Goal: Browse casually

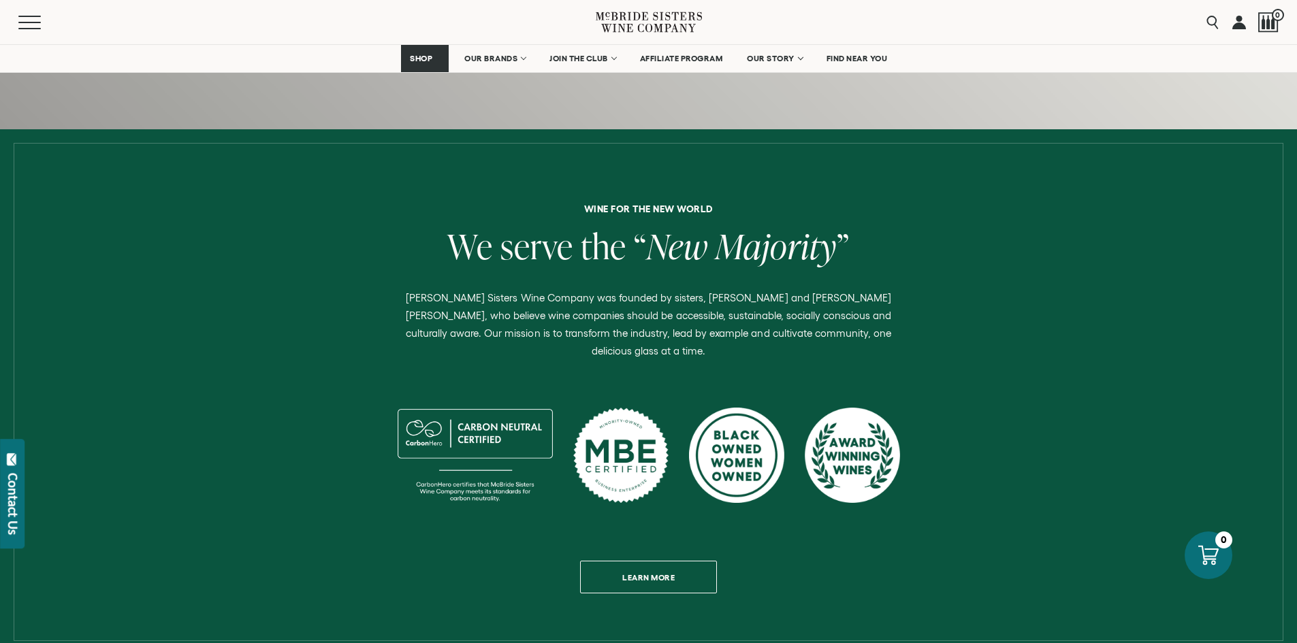
scroll to position [545, 0]
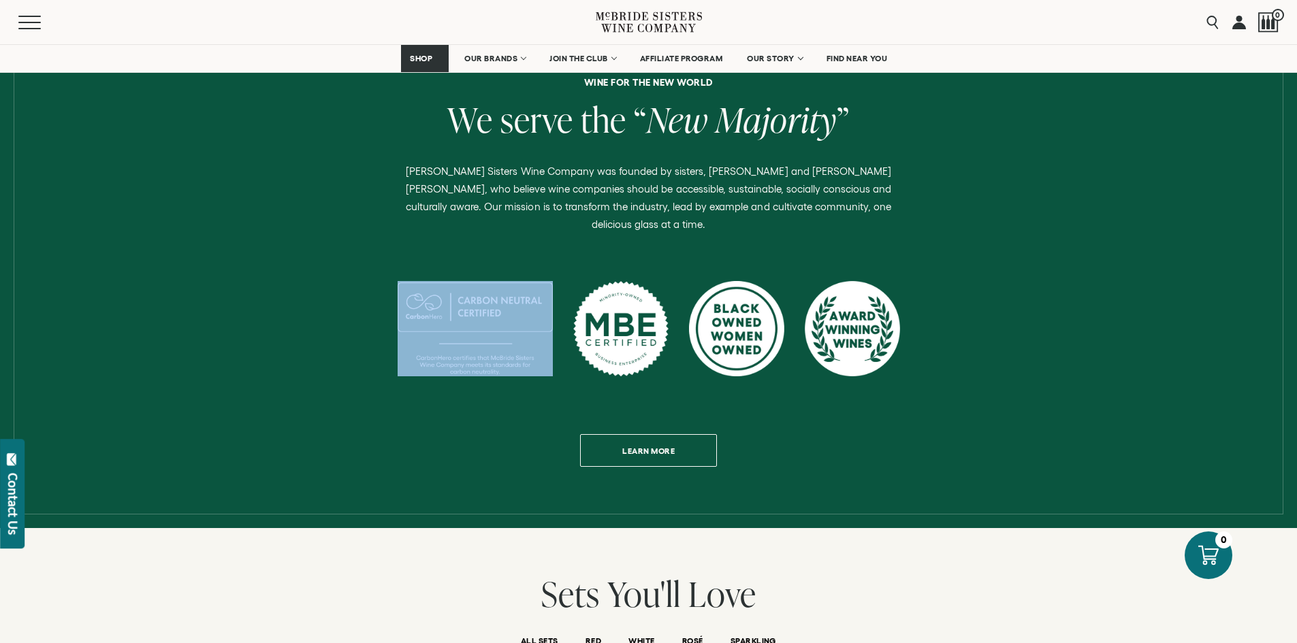
drag, startPoint x: 422, startPoint y: 338, endPoint x: 495, endPoint y: 339, distance: 72.8
click at [495, 339] on div at bounding box center [475, 328] width 155 height 95
click at [532, 300] on div at bounding box center [475, 328] width 155 height 95
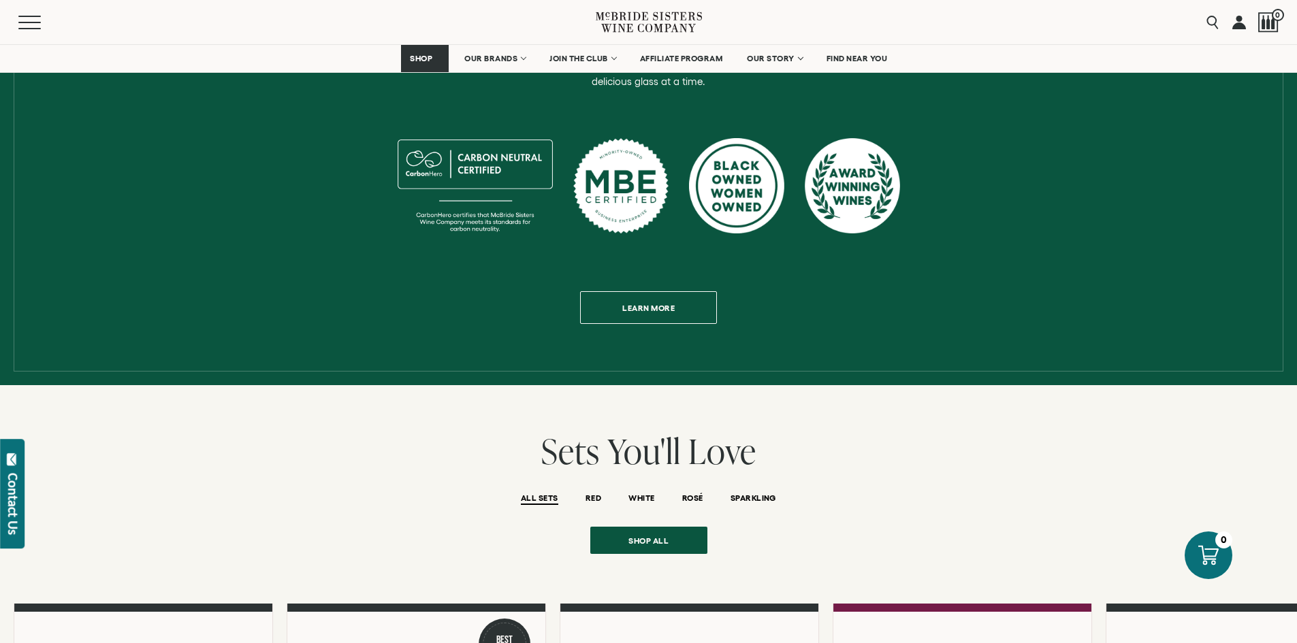
scroll to position [613, 0]
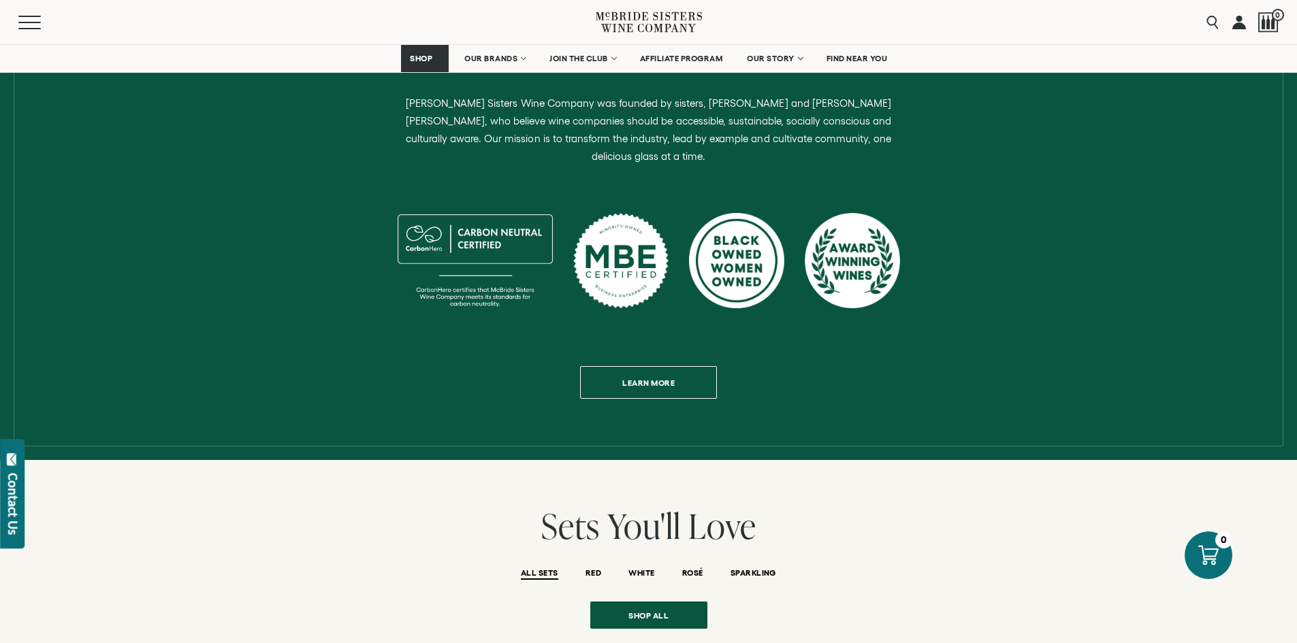
drag, startPoint x: 411, startPoint y: 270, endPoint x: 461, endPoint y: 271, distance: 49.7
click at [461, 271] on div at bounding box center [475, 260] width 155 height 95
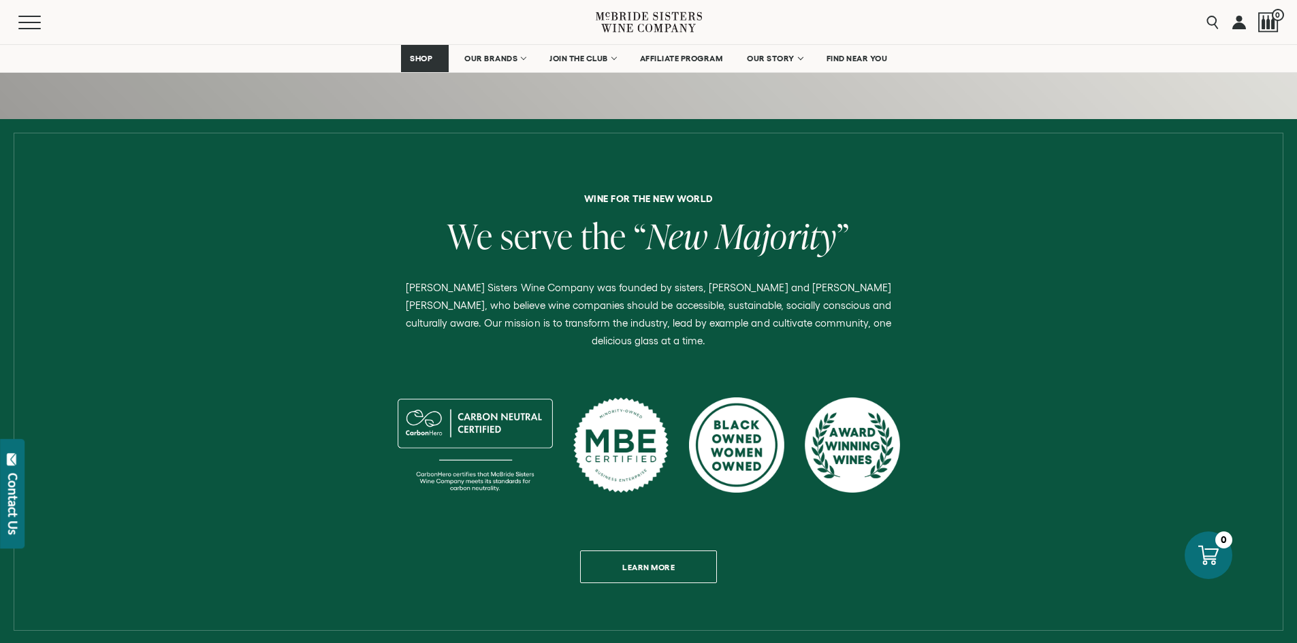
scroll to position [424, 0]
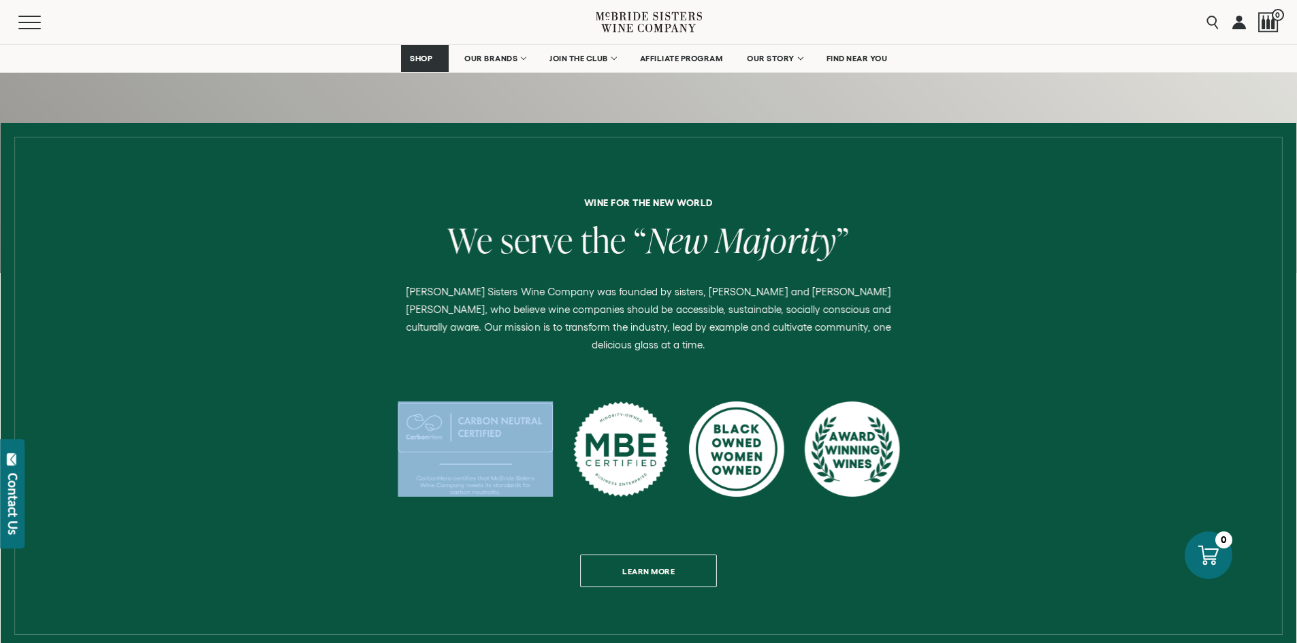
drag, startPoint x: 415, startPoint y: 460, endPoint x: 491, endPoint y: 466, distance: 76.6
click at [491, 466] on div at bounding box center [475, 449] width 155 height 95
drag, startPoint x: 522, startPoint y: 406, endPoint x: 424, endPoint y: 408, distance: 98.0
click at [424, 408] on div at bounding box center [475, 449] width 155 height 95
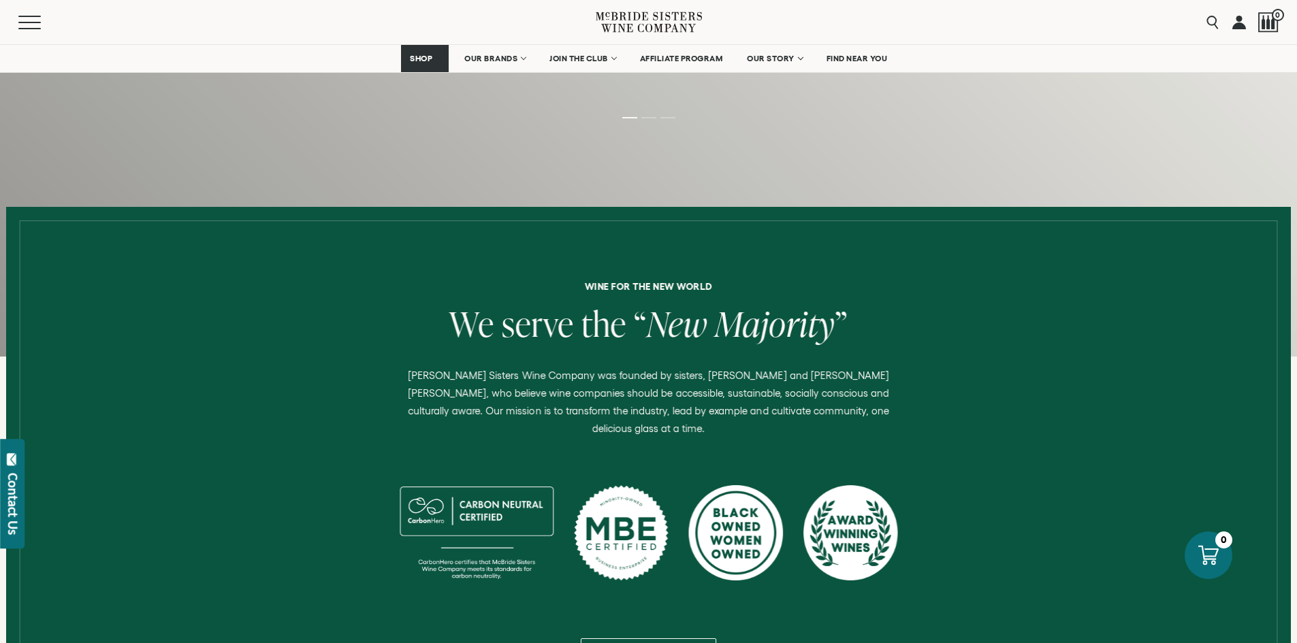
scroll to position [136, 0]
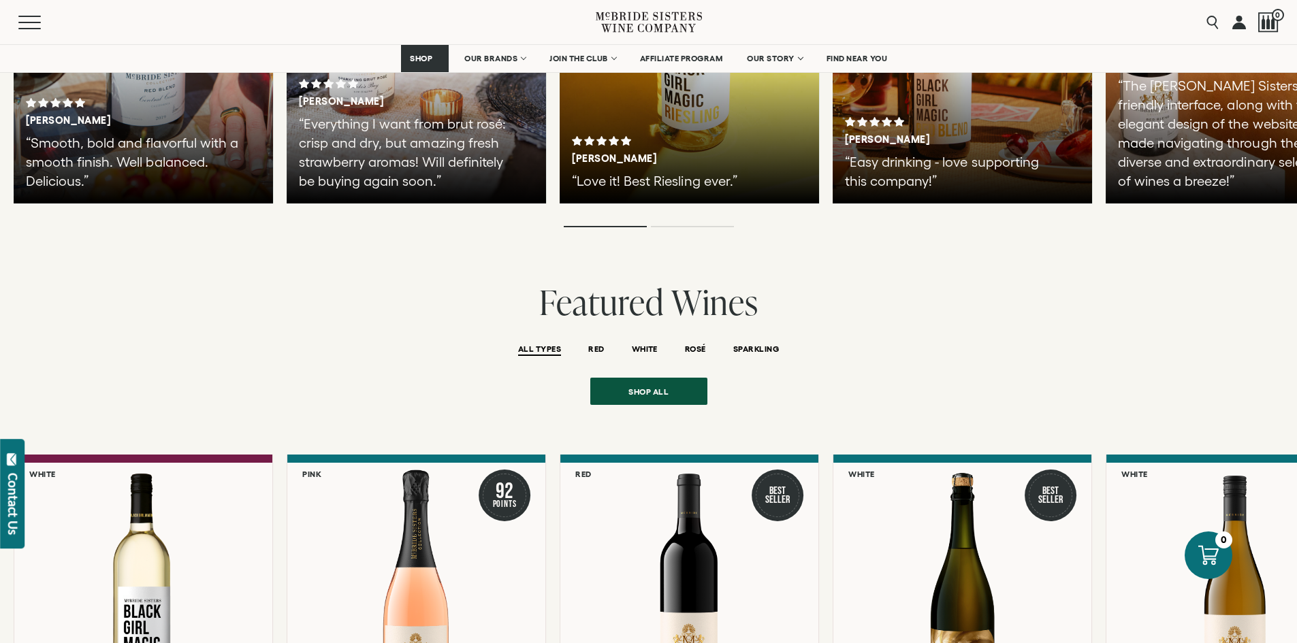
scroll to position [2723, 0]
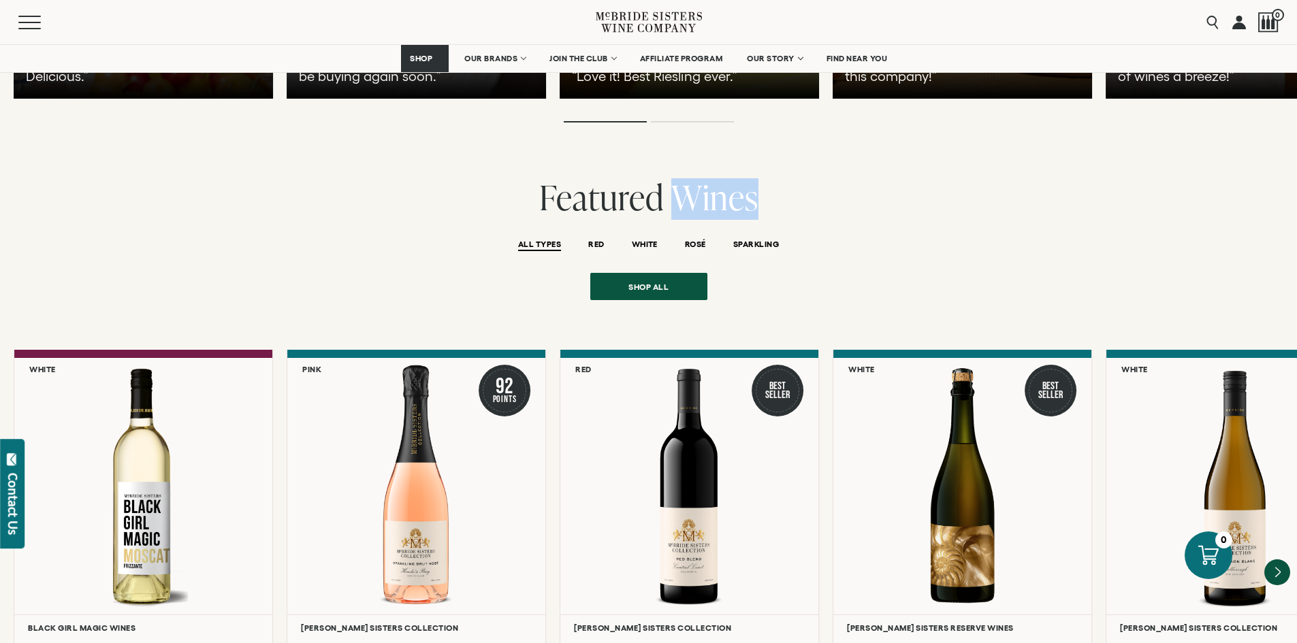
drag, startPoint x: 670, startPoint y: 172, endPoint x: 789, endPoint y: 174, distance: 119.2
click at [789, 178] on h2 "Featured Wines" at bounding box center [648, 199] width 1297 height 42
copy span "Wines"
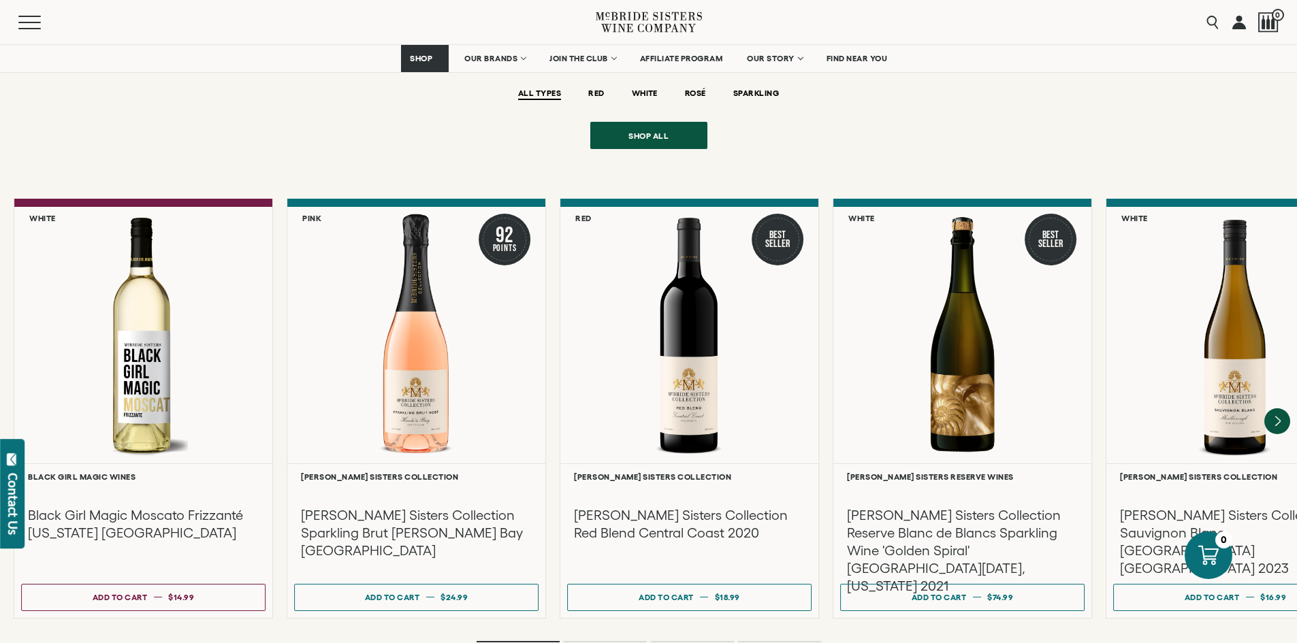
scroll to position [2927, 0]
